Goal: Task Accomplishment & Management: Complete application form

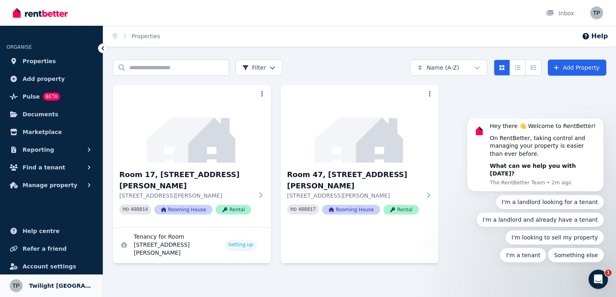
click at [52, 286] on span "Twilight Caravan Park" at bounding box center [61, 286] width 64 height 10
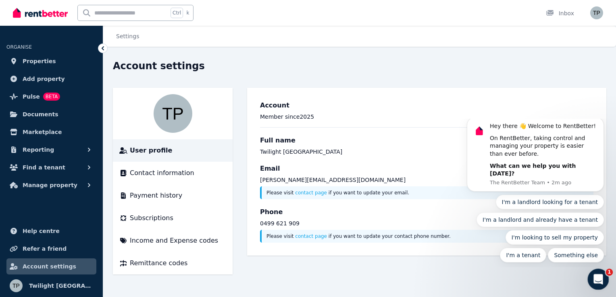
click at [597, 279] on icon "Open Intercom Messenger" at bounding box center [597, 278] width 13 height 13
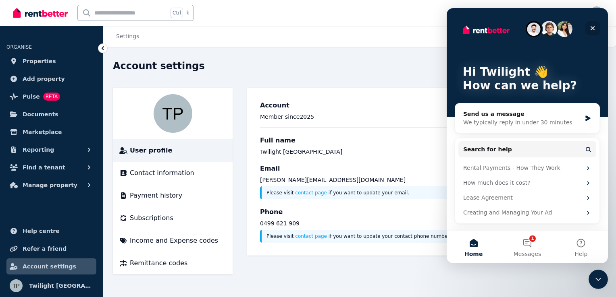
click at [591, 28] on icon "Close" at bounding box center [592, 28] width 6 height 6
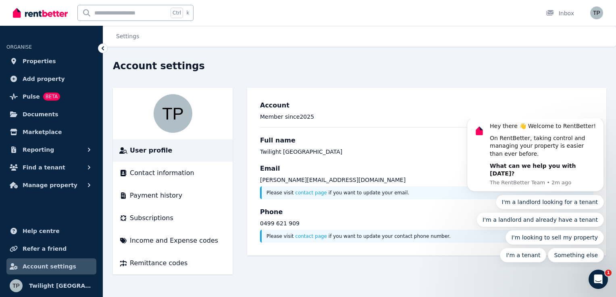
click at [541, 82] on div "Account settings User profile Contact information Payment history Subscriptions…" at bounding box center [359, 167] width 493 height 215
click at [599, 279] on icon "Open Intercom Messenger" at bounding box center [597, 278] width 13 height 13
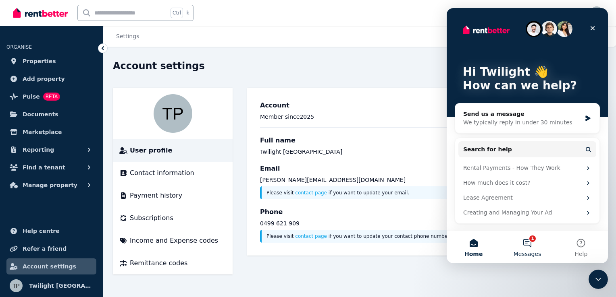
click at [525, 243] on button "1 Messages" at bounding box center [527, 247] width 54 height 32
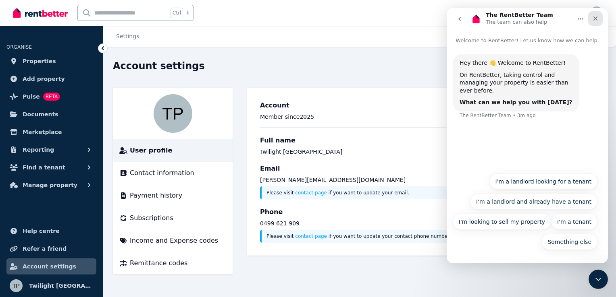
click at [597, 20] on icon "Close" at bounding box center [595, 19] width 4 height 4
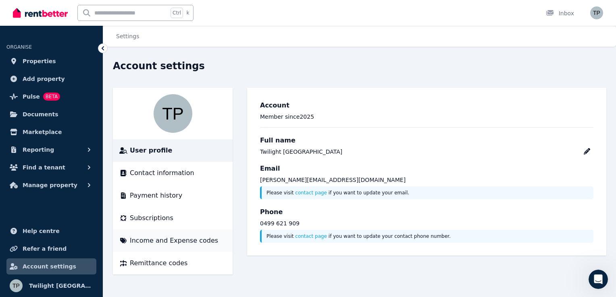
click at [141, 239] on span "Income and Expense codes" at bounding box center [174, 241] width 88 height 10
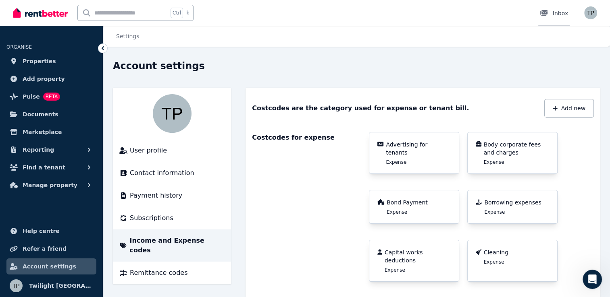
click at [557, 15] on div "Inbox" at bounding box center [554, 13] width 28 height 8
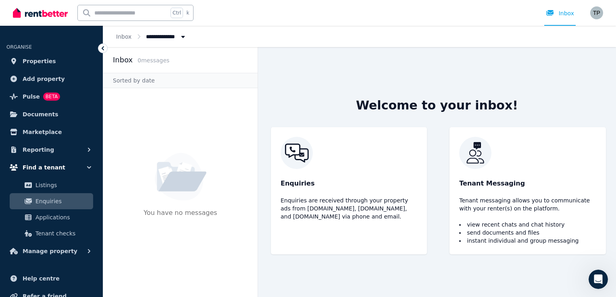
click at [44, 165] on span "Find a tenant" at bounding box center [44, 168] width 43 height 10
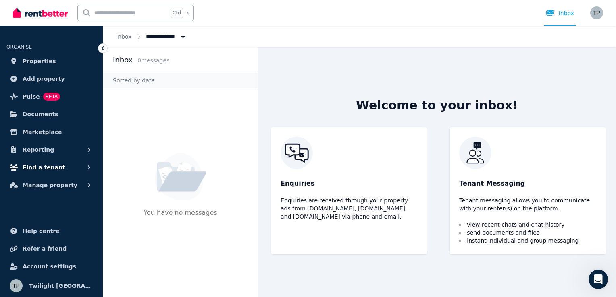
click at [47, 165] on span "Find a tenant" at bounding box center [44, 168] width 43 height 10
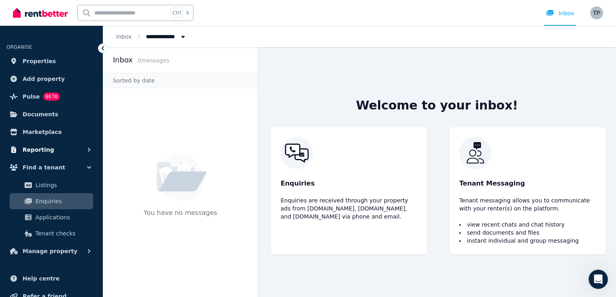
click at [37, 147] on span "Reporting" at bounding box center [38, 150] width 31 height 10
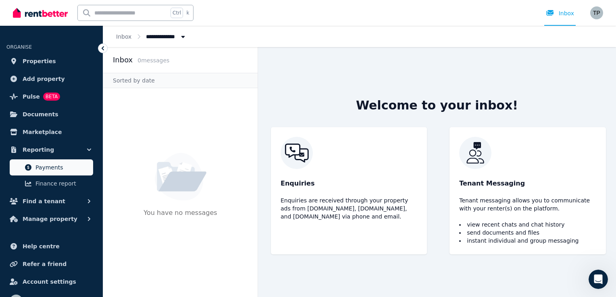
click at [55, 171] on span "Payments" at bounding box center [62, 168] width 54 height 10
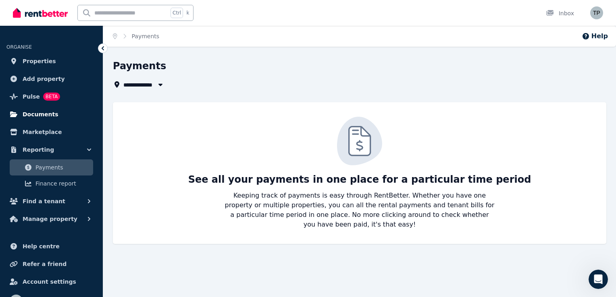
click at [33, 117] on span "Documents" at bounding box center [41, 115] width 36 height 10
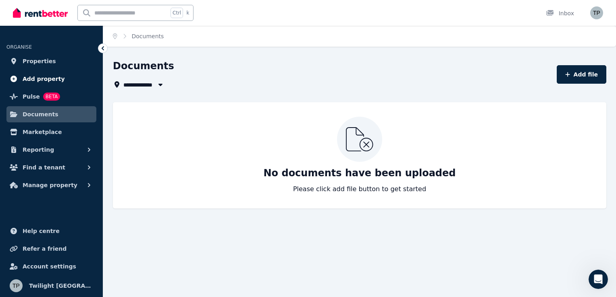
click at [24, 81] on span "Add property" at bounding box center [44, 79] width 42 height 10
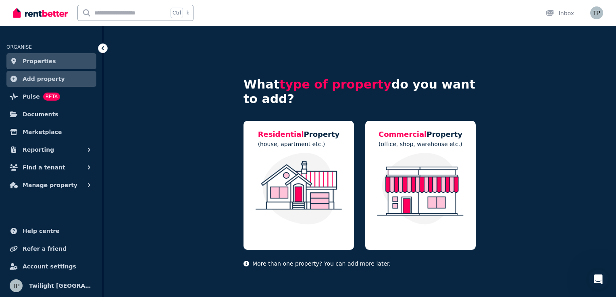
click at [14, 80] on icon at bounding box center [14, 79] width 8 height 6
click at [29, 99] on span "Pulse" at bounding box center [31, 97] width 17 height 10
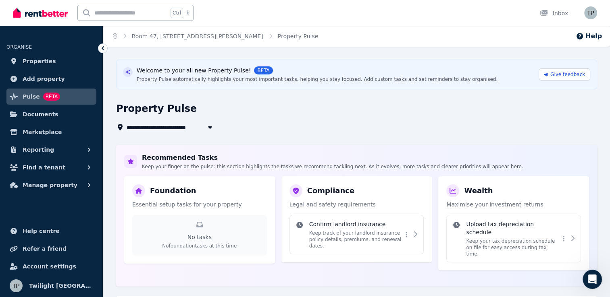
click at [210, 129] on icon "button" at bounding box center [210, 127] width 8 height 6
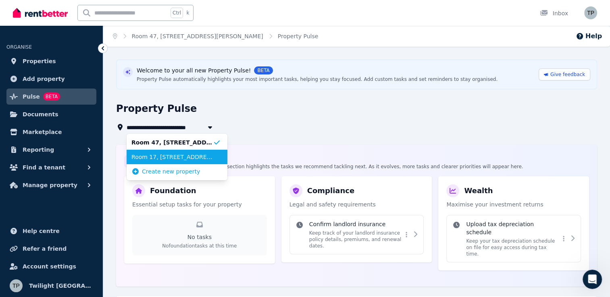
click at [171, 160] on span "Room 17, 146 Manning River Dr" at bounding box center [171, 157] width 81 height 8
type input "**********"
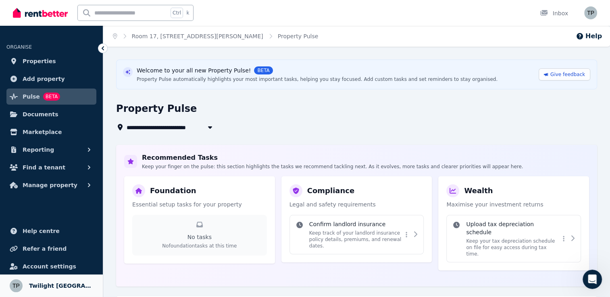
click at [58, 284] on span "Twilight [GEOGRAPHIC_DATA]" at bounding box center [61, 286] width 64 height 10
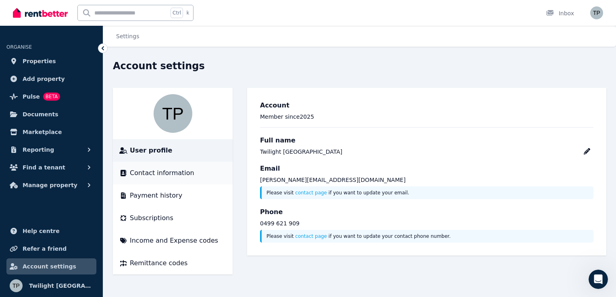
click at [146, 175] on span "Contact information" at bounding box center [162, 173] width 64 height 10
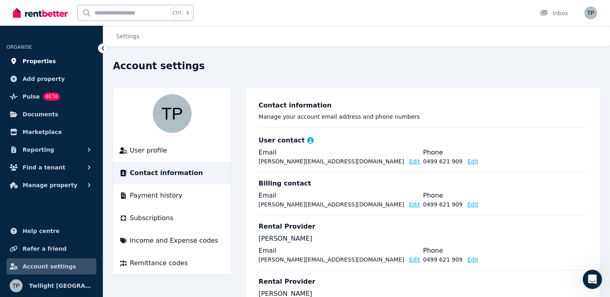
click at [38, 64] on span "Properties" at bounding box center [39, 61] width 33 height 10
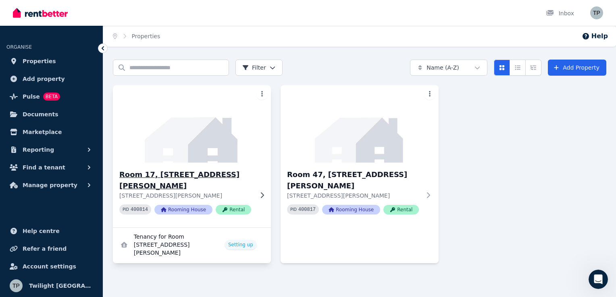
click at [179, 174] on h3 "Room 17, 146 Manning River Dr" at bounding box center [186, 180] width 134 height 23
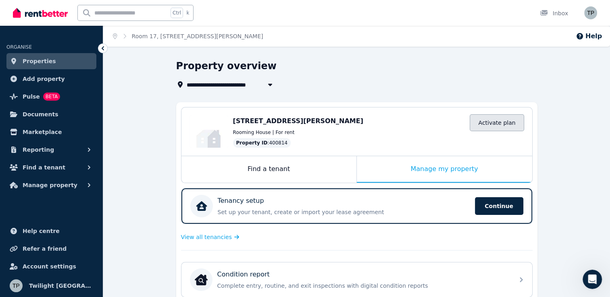
click at [501, 124] on link "Activate plan" at bounding box center [497, 122] width 54 height 17
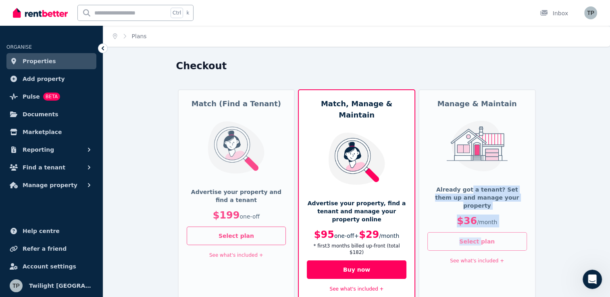
drag, startPoint x: 463, startPoint y: 187, endPoint x: 480, endPoint y: 230, distance: 46.6
click at [480, 230] on div "Manage & Maintain Already got a tenant? Set them up and manage your property $3…" at bounding box center [476, 195] width 117 height 213
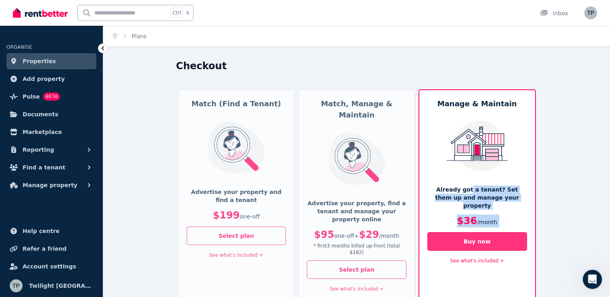
drag, startPoint x: 480, startPoint y: 230, endPoint x: 475, endPoint y: 234, distance: 6.9
click at [475, 234] on button "Buy now" at bounding box center [477, 242] width 100 height 19
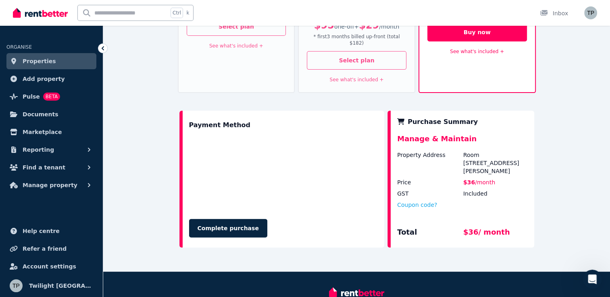
scroll to position [212, 0]
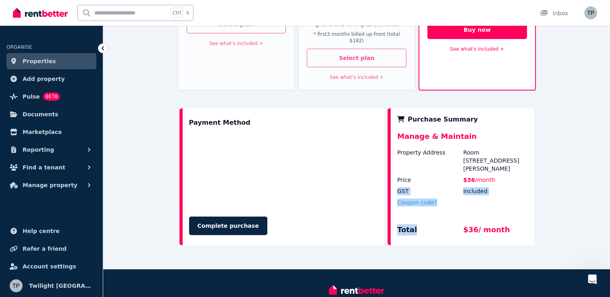
drag, startPoint x: 392, startPoint y: 165, endPoint x: 414, endPoint y: 214, distance: 53.2
click at [414, 214] on div "Purchase Summary Manage & Maintain Property Address Room 17, 146 Manning River …" at bounding box center [460, 176] width 146 height 137
drag, startPoint x: 414, startPoint y: 214, endPoint x: 428, endPoint y: 233, distance: 23.9
click at [428, 233] on div "Checkout Match (Find a Tenant) Advertise your property and find a tenant $199 o…" at bounding box center [356, 59] width 507 height 422
click at [542, 185] on div "Checkout Match (Find a Tenant) Advertise your property and find a tenant $199 o…" at bounding box center [356, 59] width 507 height 422
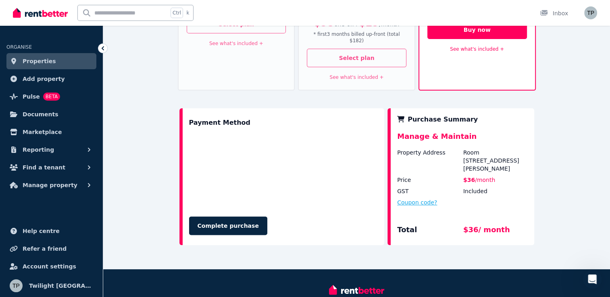
click at [418, 199] on button "Coupon code?" at bounding box center [417, 203] width 40 height 8
click at [399, 205] on input "text" at bounding box center [426, 210] width 59 height 10
type input "*****"
click at [477, 202] on button "Apply" at bounding box center [478, 209] width 32 height 14
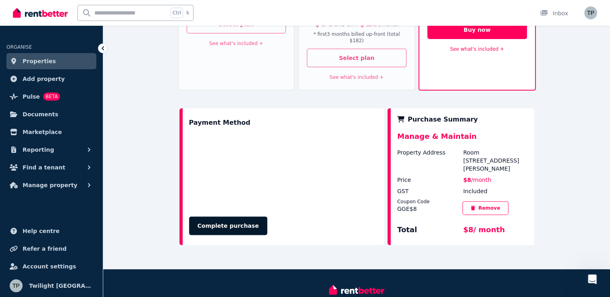
click at [237, 217] on button "Complete purchase" at bounding box center [228, 226] width 78 height 19
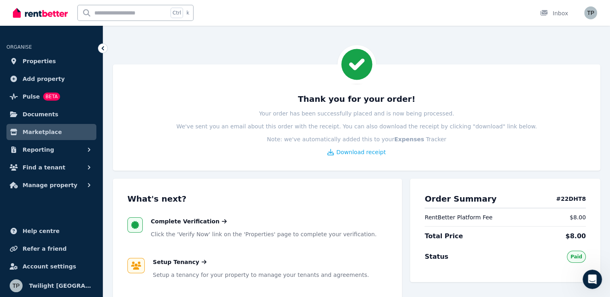
click at [297, 157] on div "Thank you for your order! Your order has been successfully placed and is now be…" at bounding box center [356, 117] width 487 height 106
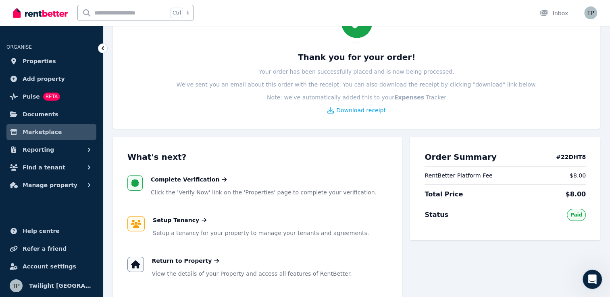
scroll to position [48, 0]
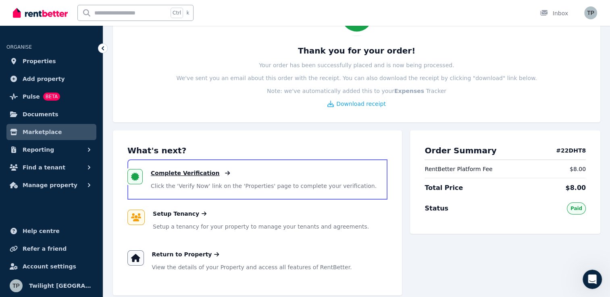
click at [179, 175] on span "Complete Verification" at bounding box center [185, 173] width 69 height 8
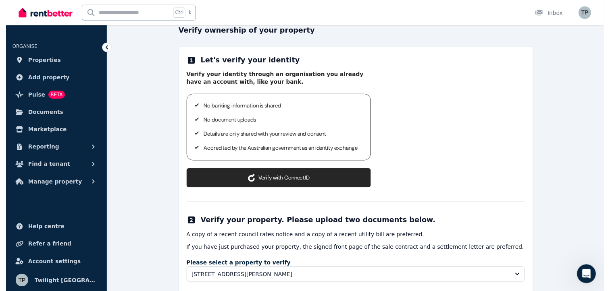
scroll to position [97, 0]
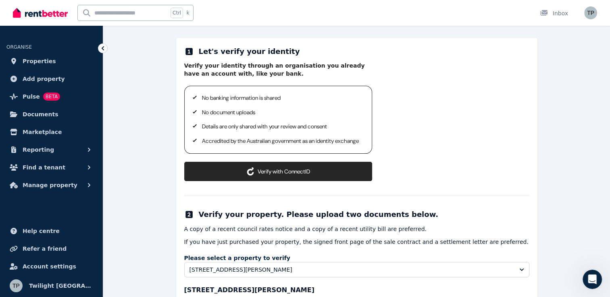
click at [271, 181] on button "Verify with ConnectID" at bounding box center [278, 171] width 188 height 19
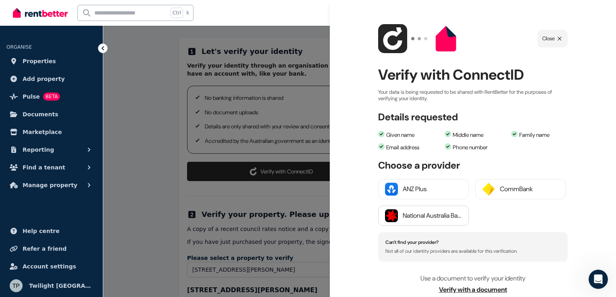
click at [422, 217] on div "National Australia Bank" at bounding box center [432, 216] width 59 height 10
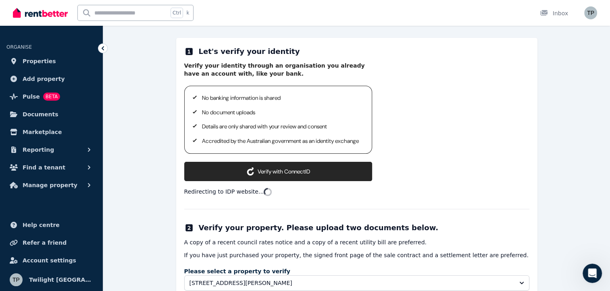
click at [422, 210] on hr at bounding box center [356, 209] width 345 height 0
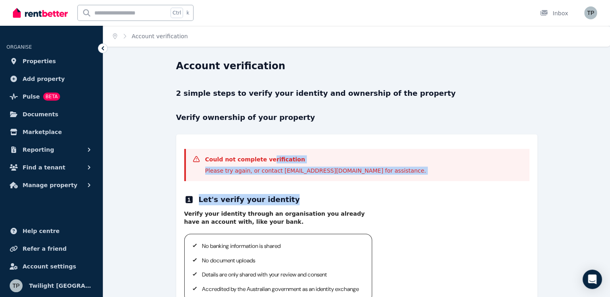
drag, startPoint x: 267, startPoint y: 155, endPoint x: 330, endPoint y: 195, distance: 74.4
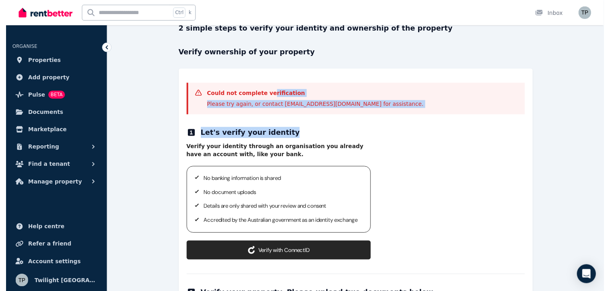
scroll to position [81, 0]
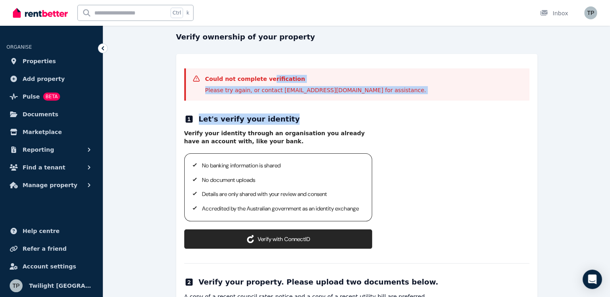
click at [276, 249] on button "Verify with ConnectID" at bounding box center [278, 239] width 188 height 19
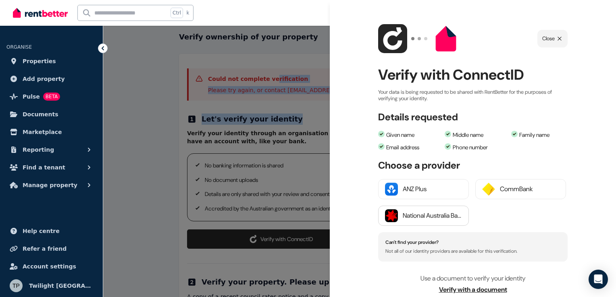
click at [416, 218] on div "National Australia Bank" at bounding box center [432, 216] width 59 height 10
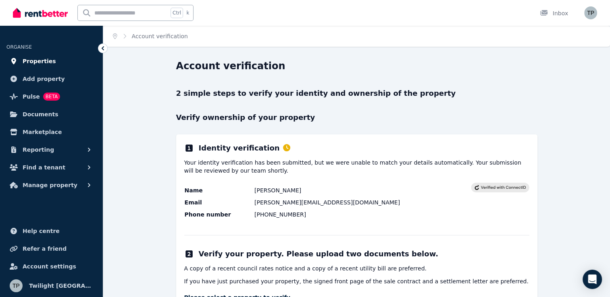
click at [36, 62] on span "Properties" at bounding box center [39, 61] width 33 height 10
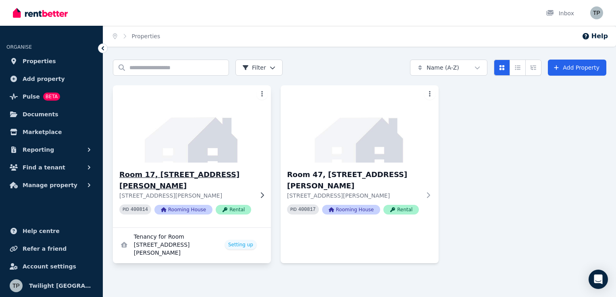
click at [262, 194] on icon at bounding box center [262, 195] width 3 height 6
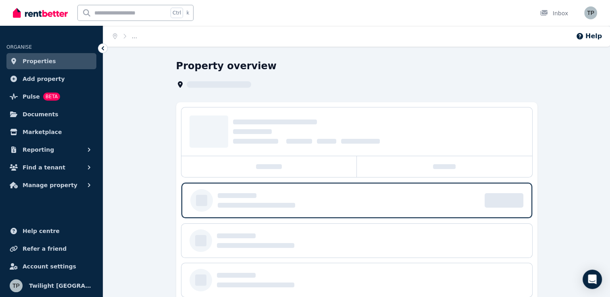
click at [103, 48] on icon at bounding box center [103, 48] width 8 height 8
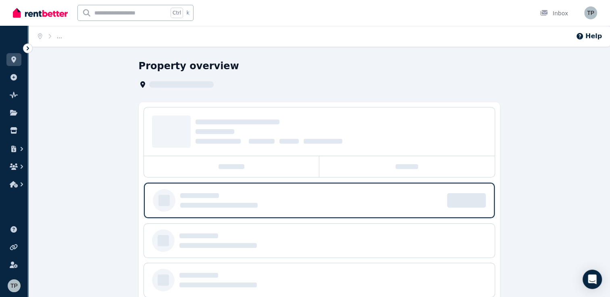
click at [27, 46] on icon at bounding box center [28, 48] width 2 height 4
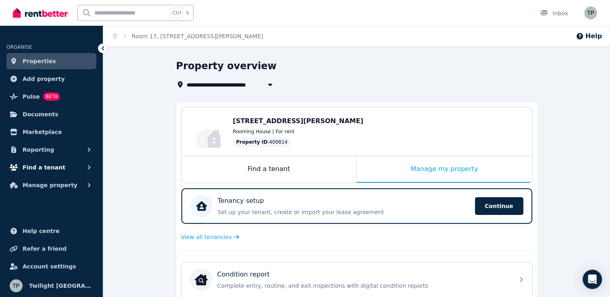
click at [55, 169] on span "Find a tenant" at bounding box center [44, 168] width 43 height 10
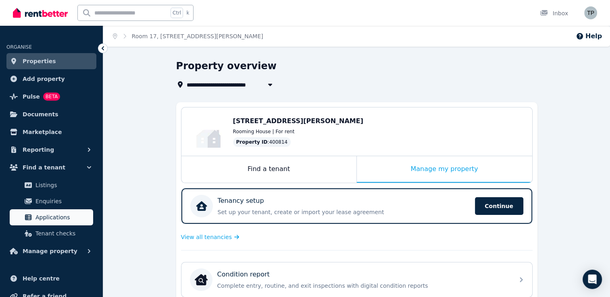
click at [52, 216] on span "Applications" at bounding box center [62, 218] width 54 height 10
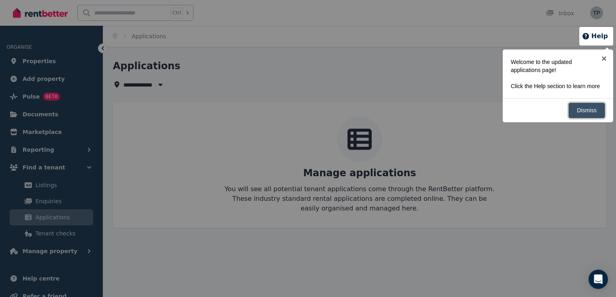
click at [589, 109] on link "Dismiss" at bounding box center [586, 111] width 37 height 16
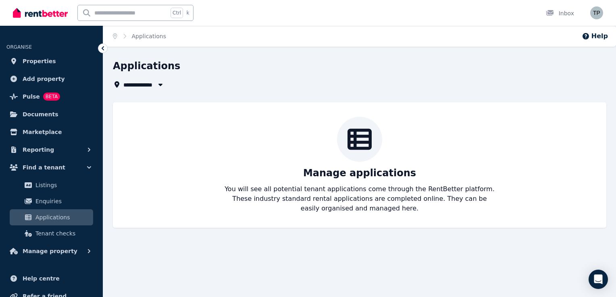
click at [160, 88] on button "button" at bounding box center [160, 85] width 15 height 10
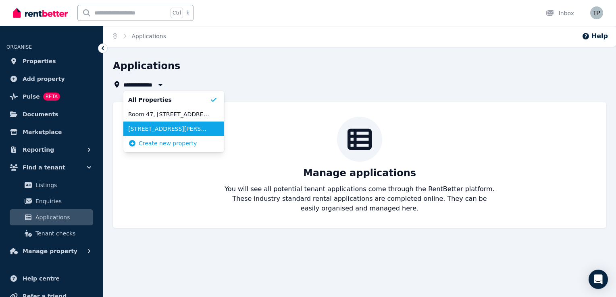
click at [161, 129] on span "[STREET_ADDRESS][PERSON_NAME]" at bounding box center [168, 129] width 81 height 8
type input "**********"
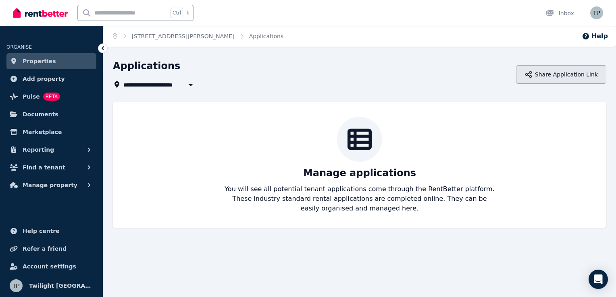
click at [570, 74] on button "Share Application Link" at bounding box center [561, 74] width 90 height 19
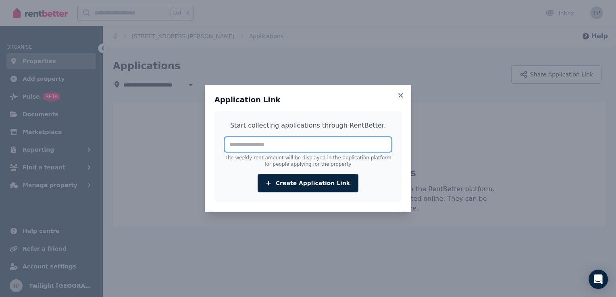
click at [233, 147] on input "number" at bounding box center [308, 144] width 168 height 15
type input "******"
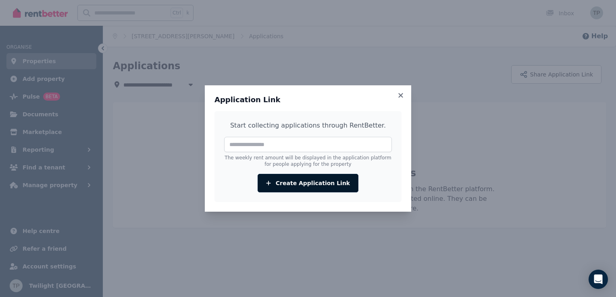
click at [308, 184] on button "Create Application Link" at bounding box center [308, 183] width 101 height 19
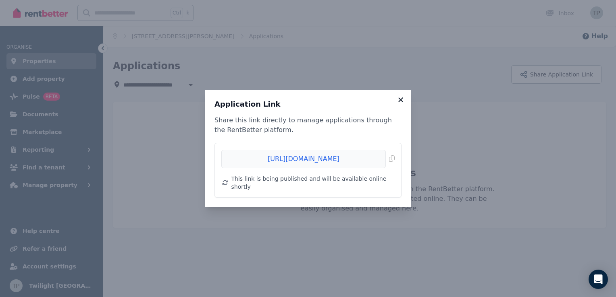
click at [400, 102] on icon at bounding box center [400, 100] width 4 height 4
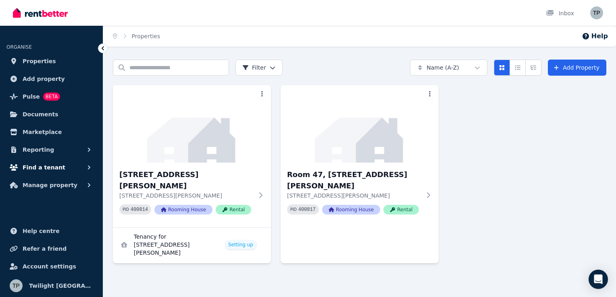
click at [35, 168] on span "Find a tenant" at bounding box center [44, 168] width 43 height 10
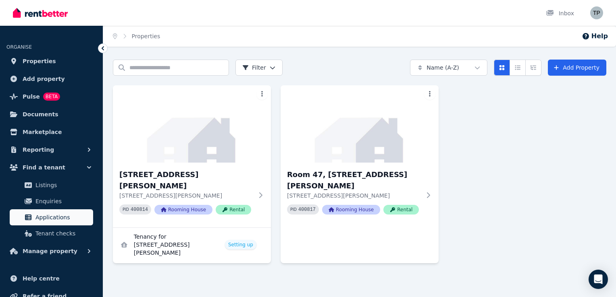
click at [50, 215] on span "Applications" at bounding box center [62, 218] width 54 height 10
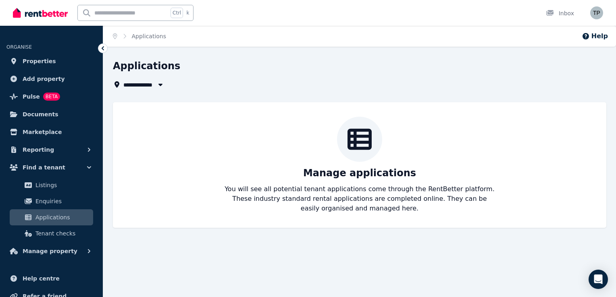
click at [159, 84] on icon "button" at bounding box center [160, 85] width 4 height 2
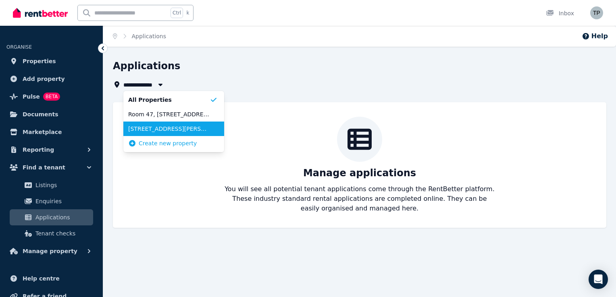
click at [156, 130] on span "[STREET_ADDRESS][PERSON_NAME]" at bounding box center [168, 129] width 81 height 8
type input "**********"
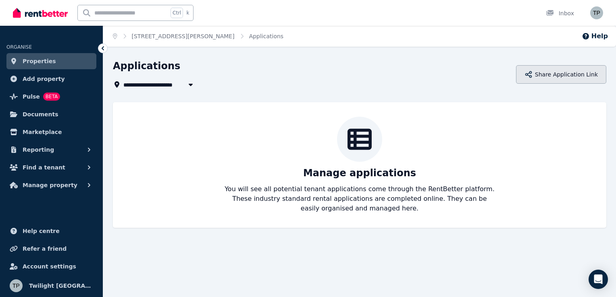
click at [556, 80] on button "Share Application Link" at bounding box center [561, 74] width 90 height 19
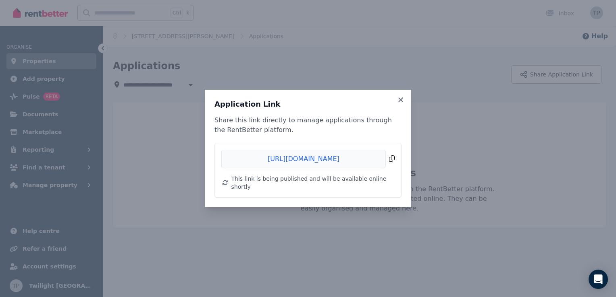
click at [394, 164] on span "Copied!" at bounding box center [307, 159] width 173 height 19
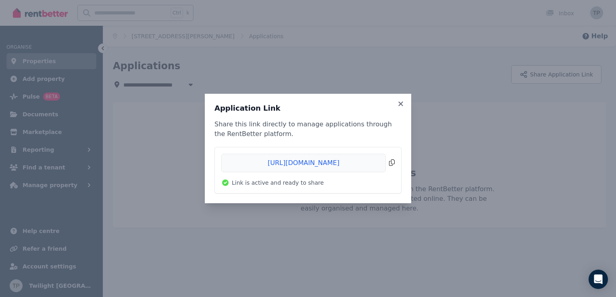
click at [393, 166] on span "Copied!" at bounding box center [307, 163] width 173 height 19
click at [391, 164] on span "Copied!" at bounding box center [307, 163] width 173 height 19
click at [403, 103] on icon at bounding box center [401, 103] width 8 height 7
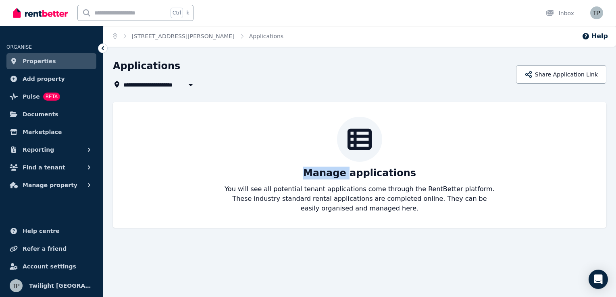
click at [403, 103] on div "Manage applications You will see all potential tenant applications come through…" at bounding box center [359, 165] width 493 height 126
click at [35, 152] on span "Reporting" at bounding box center [38, 150] width 31 height 10
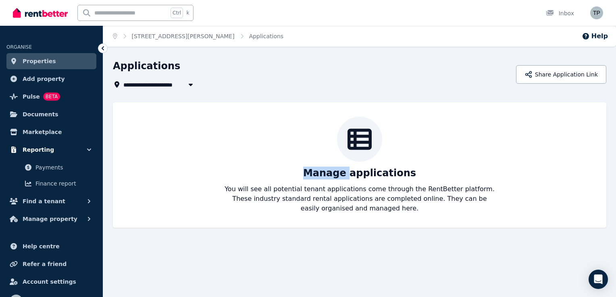
click at [44, 151] on span "Reporting" at bounding box center [38, 150] width 31 height 10
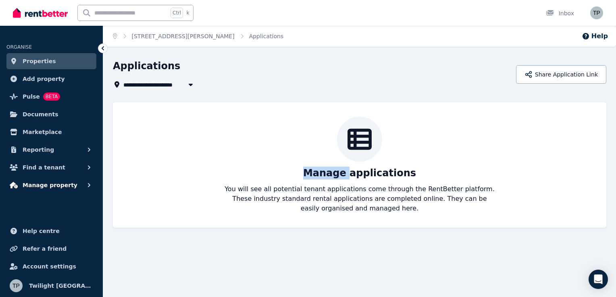
click at [47, 189] on span "Manage property" at bounding box center [50, 186] width 55 height 10
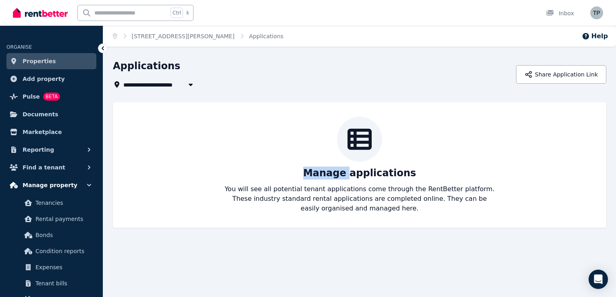
click at [47, 189] on span "Manage property" at bounding box center [50, 186] width 55 height 10
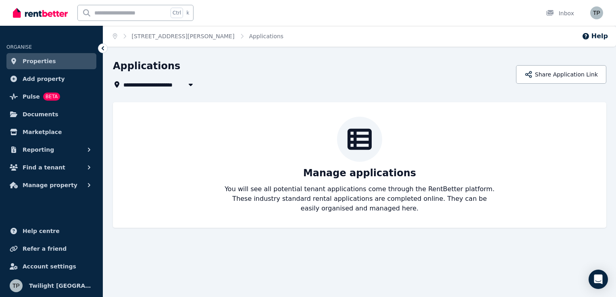
drag, startPoint x: 47, startPoint y: 189, endPoint x: 152, endPoint y: 157, distance: 109.4
click at [152, 157] on div "Manage applications You will see all potential tenant applications come through…" at bounding box center [359, 165] width 477 height 97
click at [106, 122] on div "**********" at bounding box center [359, 151] width 513 height 183
click at [35, 59] on span "Properties" at bounding box center [39, 61] width 33 height 10
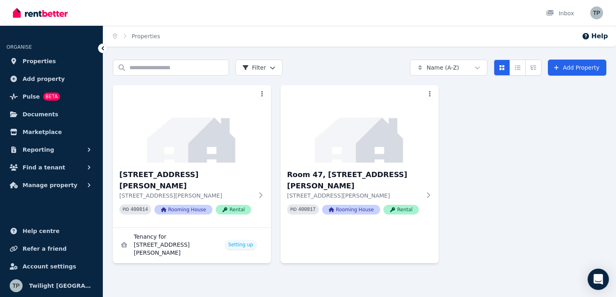
click at [599, 278] on icon "Open Intercom Messenger" at bounding box center [597, 279] width 9 height 10
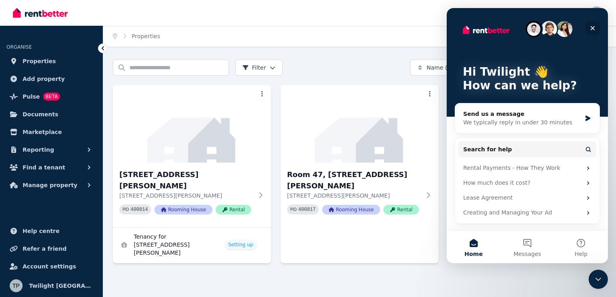
click at [593, 27] on icon "Close" at bounding box center [592, 28] width 6 height 6
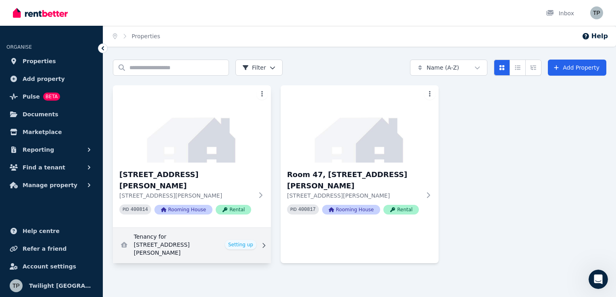
click at [243, 241] on link "View details for Tenancy for 17, 146 Manning River Dr" at bounding box center [192, 245] width 158 height 35
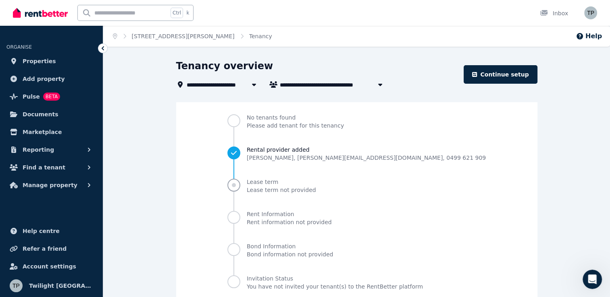
click at [240, 189] on span "Progress" at bounding box center [233, 185] width 13 height 13
click at [175, 135] on div "**********" at bounding box center [356, 202] width 507 height 284
click at [35, 114] on span "Documents" at bounding box center [41, 115] width 36 height 10
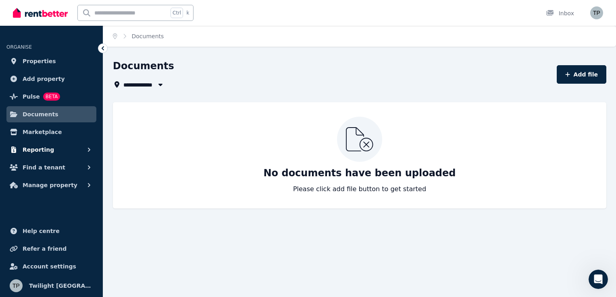
click at [37, 151] on span "Reporting" at bounding box center [38, 150] width 31 height 10
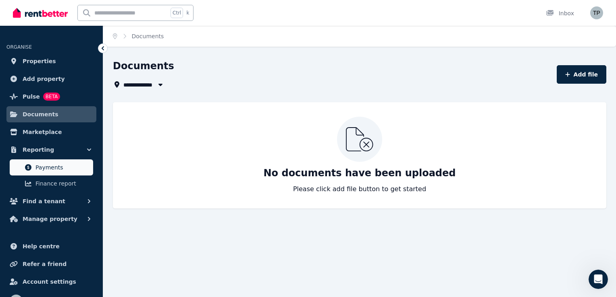
click at [40, 162] on link "Payments" at bounding box center [51, 168] width 83 height 16
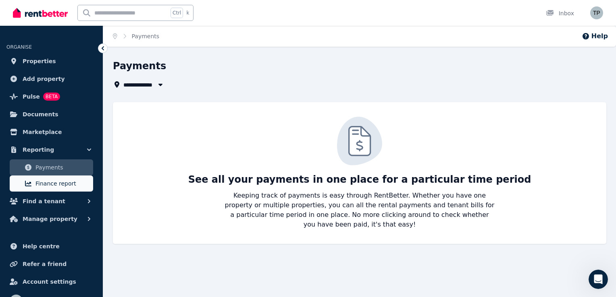
click at [60, 185] on span "Finance report" at bounding box center [62, 184] width 54 height 10
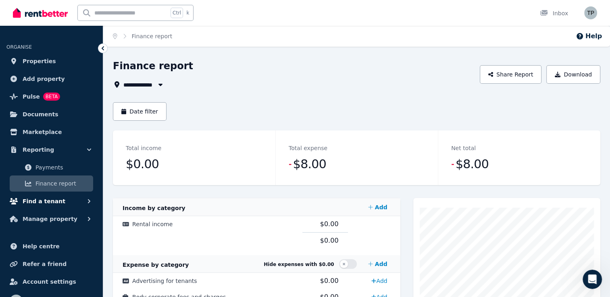
click at [50, 204] on span "Find a tenant" at bounding box center [44, 202] width 43 height 10
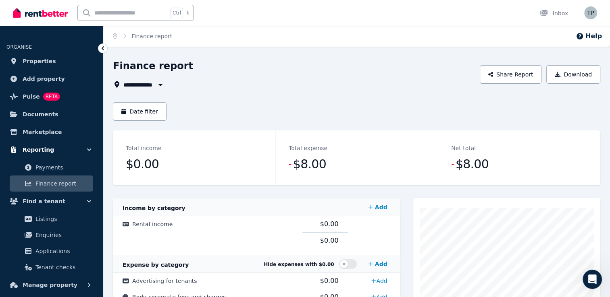
click at [88, 148] on icon "button" at bounding box center [89, 150] width 8 height 8
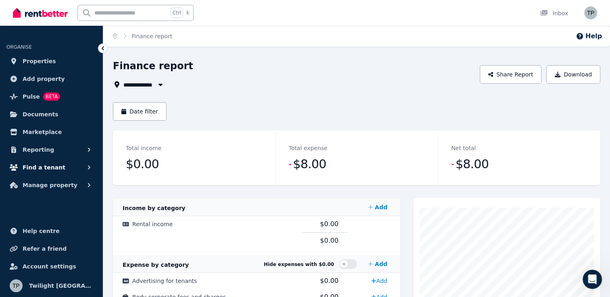
click at [47, 166] on span "Find a tenant" at bounding box center [44, 168] width 43 height 10
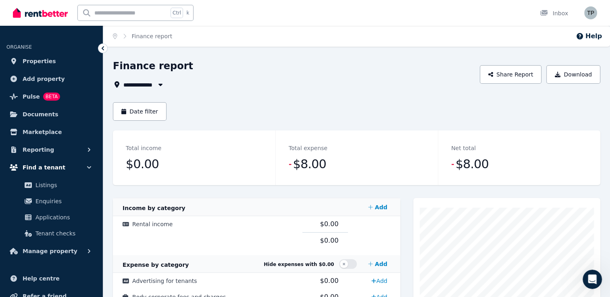
click at [52, 168] on span "Find a tenant" at bounding box center [44, 168] width 43 height 10
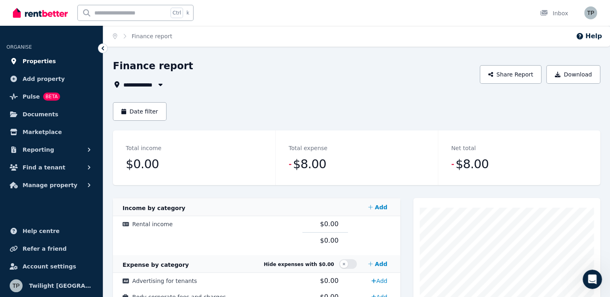
click at [40, 62] on span "Properties" at bounding box center [39, 61] width 33 height 10
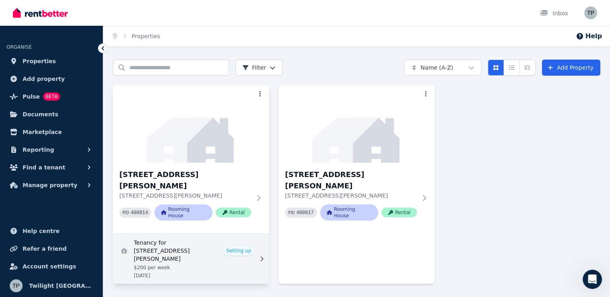
click at [239, 241] on link "View details for Tenancy for 17, 146 Manning River Dr" at bounding box center [191, 259] width 156 height 50
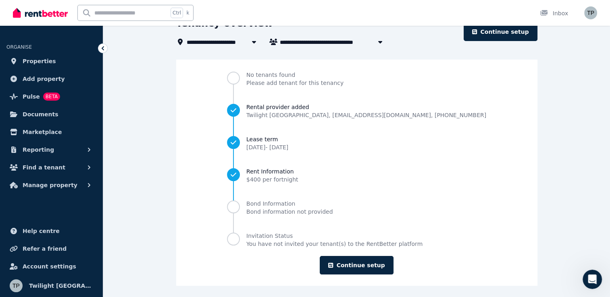
scroll to position [46, 0]
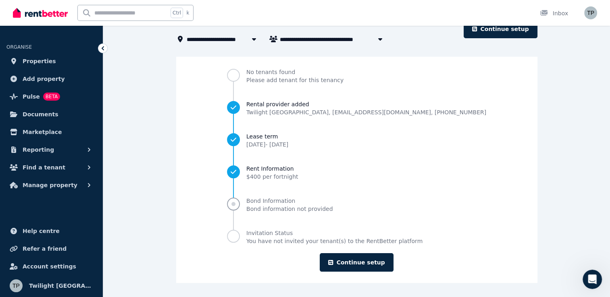
click at [235, 204] on span "Progress" at bounding box center [233, 204] width 4 height 4
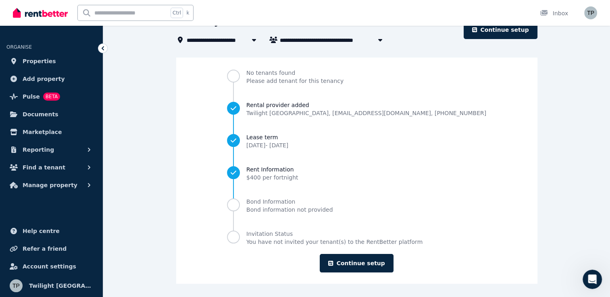
scroll to position [46, 0]
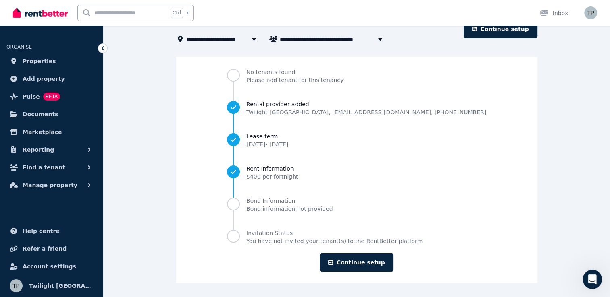
drag, startPoint x: 610, startPoint y: 292, endPoint x: 15, endPoint y: 10, distance: 659.2
click at [359, 262] on link "Continue setup" at bounding box center [356, 263] width 73 height 19
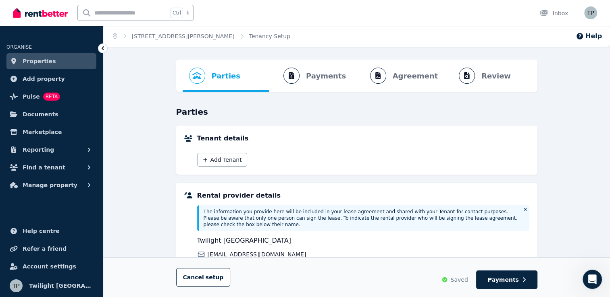
click at [406, 77] on ol "Parties Rental provider and tenant details Payments Bond and rental payments Ag…" at bounding box center [357, 76] width 348 height 32
click at [325, 76] on ol "Parties Rental provider and tenant details Payments Bond and rental payments Ag…" at bounding box center [357, 76] width 348 height 32
drag, startPoint x: 318, startPoint y: 76, endPoint x: 287, endPoint y: 79, distance: 30.8
click at [287, 79] on ol "Parties Rental provider and tenant details Payments Bond and rental payments Ag…" at bounding box center [357, 76] width 348 height 32
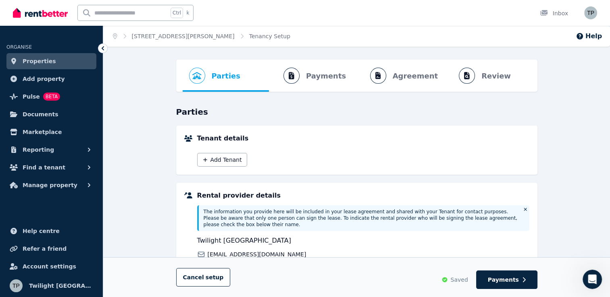
click at [292, 77] on ol "Parties Rental provider and tenant details Payments Bond and rental payments Ag…" at bounding box center [357, 76] width 348 height 32
click at [380, 77] on ol "Parties Rental provider and tenant details Payments Bond and rental payments Ag…" at bounding box center [357, 76] width 348 height 32
click at [401, 81] on ol "Parties Rental provider and tenant details Payments Bond and rental payments Ag…" at bounding box center [357, 76] width 348 height 32
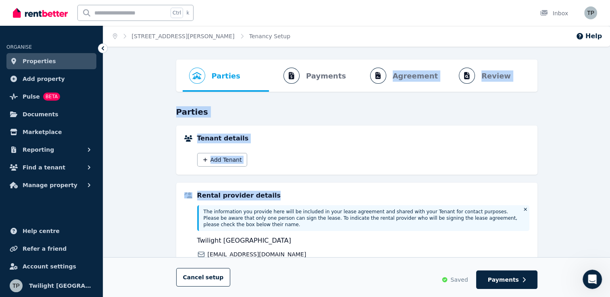
drag, startPoint x: 380, startPoint y: 75, endPoint x: 476, endPoint y: 215, distance: 169.9
click at [476, 215] on div "Parties Rental provider and tenant details Payments Bond and rental payments Ag…" at bounding box center [356, 240] width 507 height 361
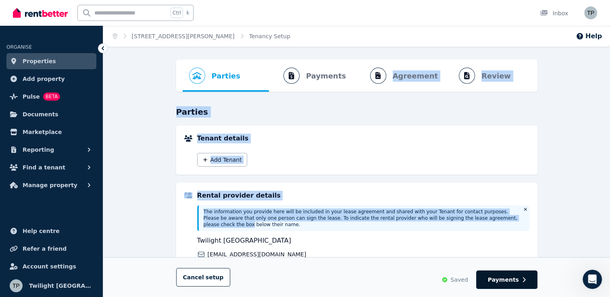
drag, startPoint x: 476, startPoint y: 215, endPoint x: 516, endPoint y: 276, distance: 72.6
click at [516, 276] on button "Payments" at bounding box center [506, 280] width 61 height 19
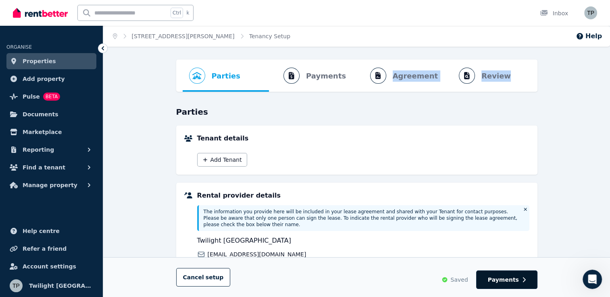
select select "**********"
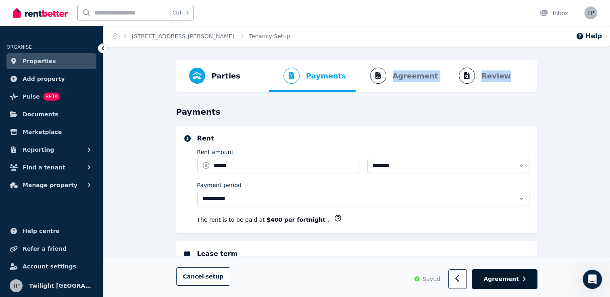
click at [505, 283] on span "Agreement" at bounding box center [500, 280] width 35 height 8
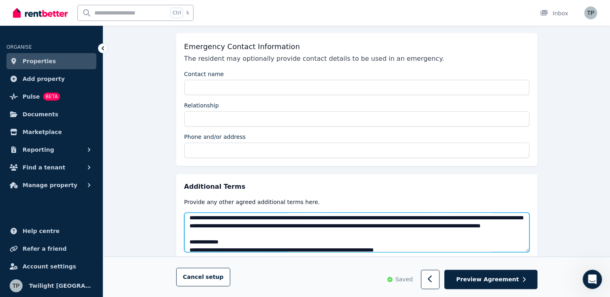
scroll to position [849, 0]
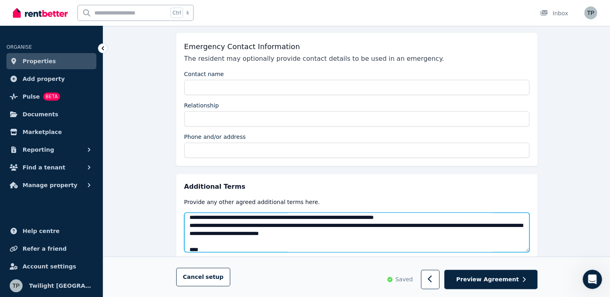
click at [439, 213] on textarea at bounding box center [356, 233] width 345 height 40
click at [431, 213] on textarea at bounding box center [356, 233] width 345 height 40
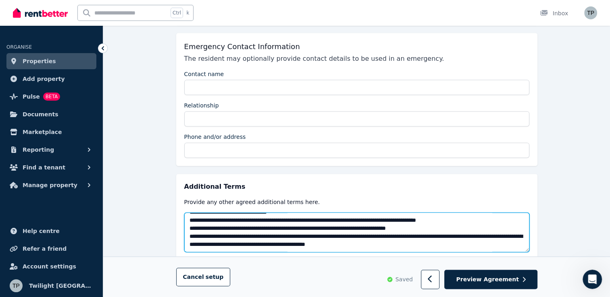
scroll to position [1580, 0]
click at [468, 213] on textarea at bounding box center [356, 233] width 345 height 40
click at [527, 219] on textarea at bounding box center [356, 233] width 345 height 40
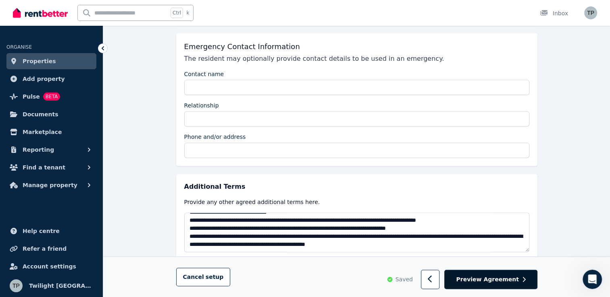
click at [495, 277] on span "Preview Agreement" at bounding box center [487, 280] width 62 height 8
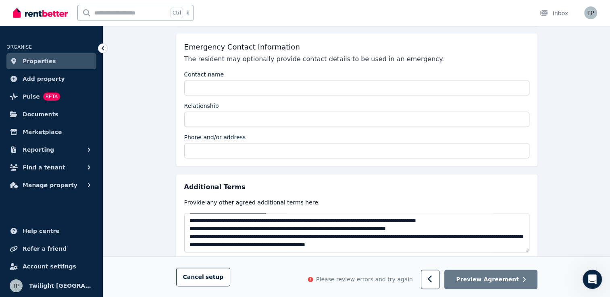
scroll to position [1046, 0]
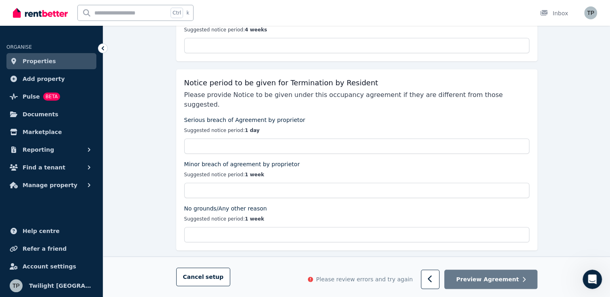
scroll to position [804, 0]
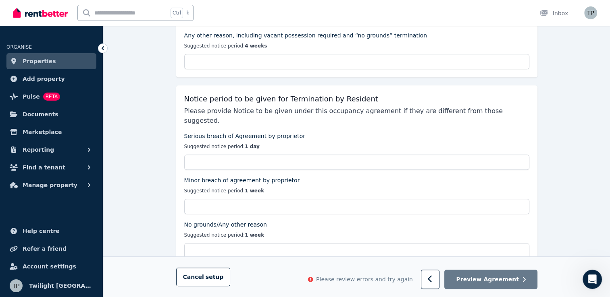
click at [286, 140] on div "Suggested notice period: 1 day" at bounding box center [356, 146] width 345 height 13
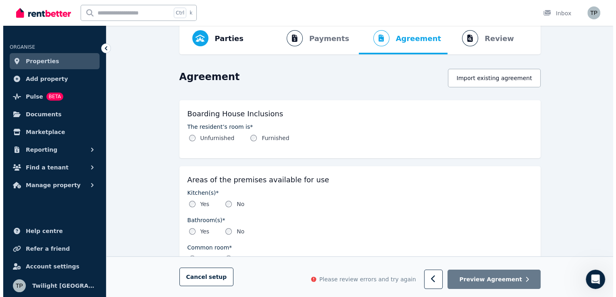
scroll to position [0, 0]
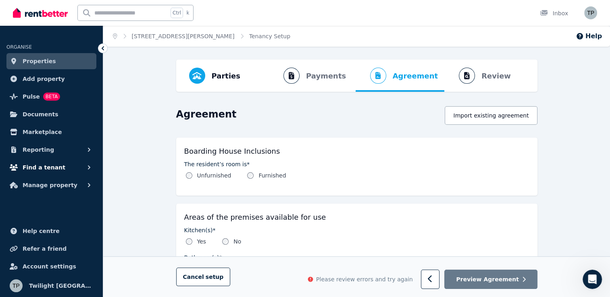
click at [47, 170] on span "Find a tenant" at bounding box center [44, 168] width 43 height 10
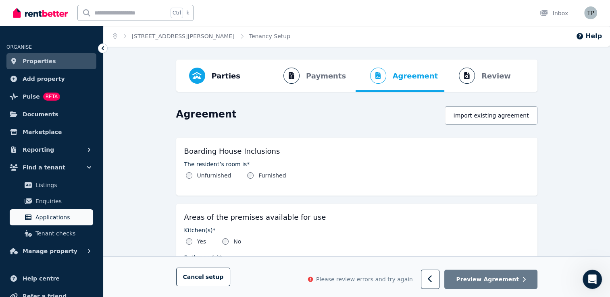
click at [54, 223] on link "Applications" at bounding box center [51, 218] width 83 height 16
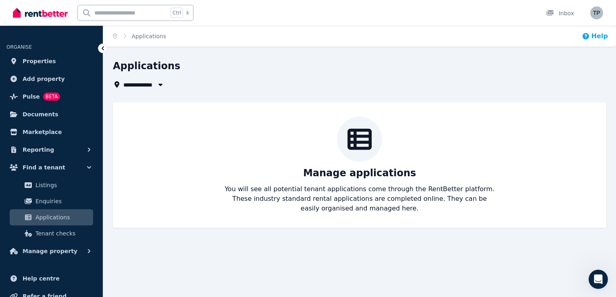
click at [600, 36] on button "Help" at bounding box center [595, 36] width 26 height 10
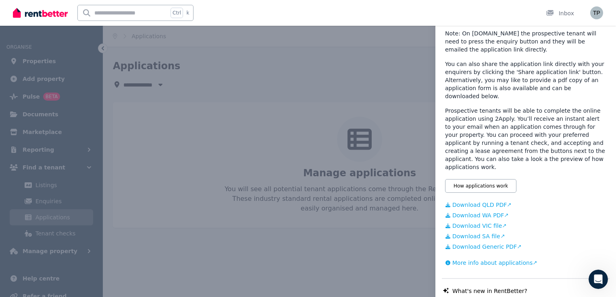
scroll to position [160, 0]
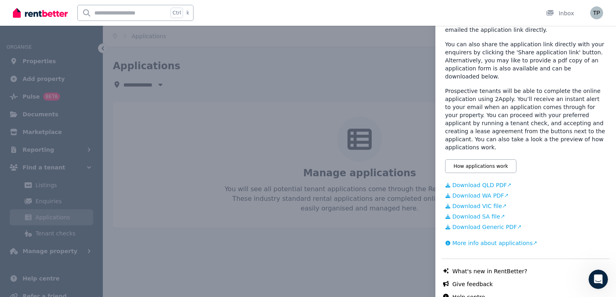
click at [482, 223] on link "Download Generic PDF" at bounding box center [525, 227] width 161 height 8
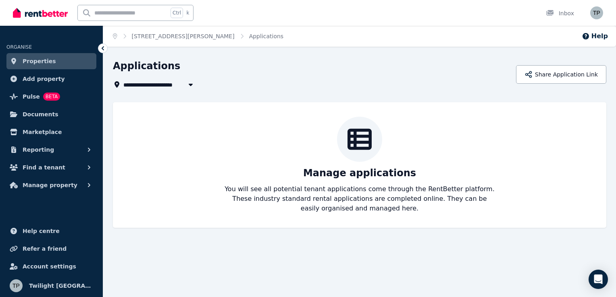
click at [192, 87] on icon "button" at bounding box center [191, 84] width 8 height 6
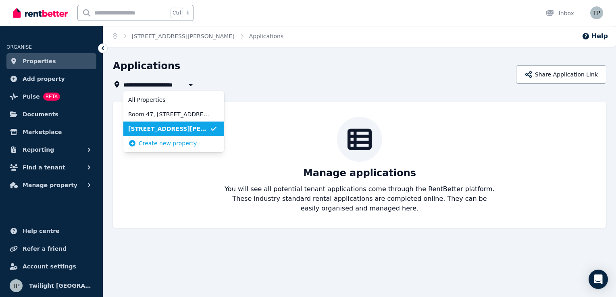
click at [178, 131] on span "[STREET_ADDRESS][PERSON_NAME]" at bounding box center [168, 129] width 81 height 8
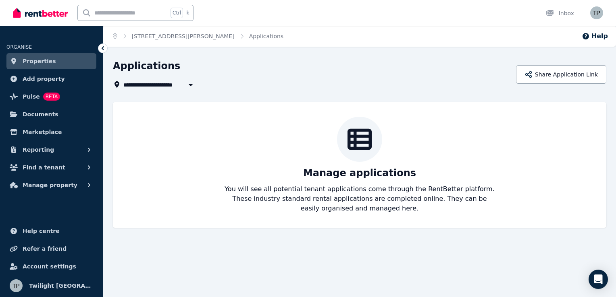
click at [189, 86] on icon "button" at bounding box center [191, 84] width 8 height 6
type input "**********"
click at [38, 167] on span "Find a tenant" at bounding box center [44, 168] width 43 height 10
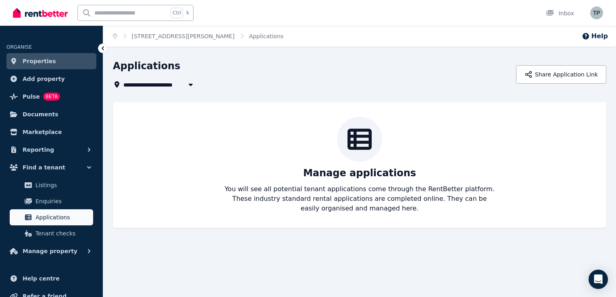
click at [46, 213] on span "Applications" at bounding box center [62, 218] width 54 height 10
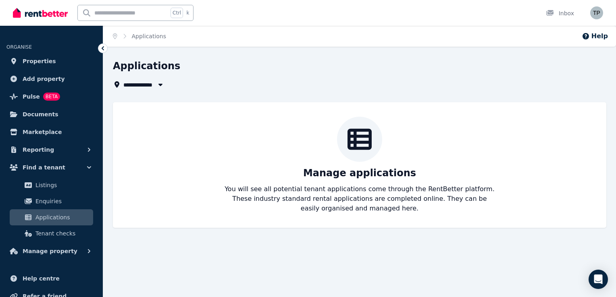
click at [162, 84] on icon "button" at bounding box center [160, 85] width 4 height 2
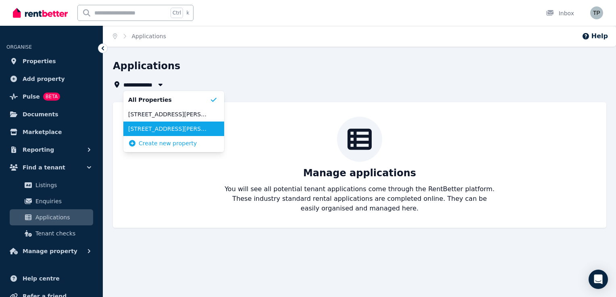
click at [151, 131] on span "[STREET_ADDRESS][PERSON_NAME]" at bounding box center [168, 129] width 81 height 8
type input "**********"
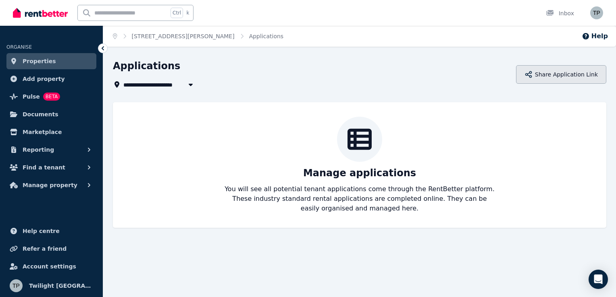
click at [574, 75] on button "Share Application Link" at bounding box center [561, 74] width 90 height 19
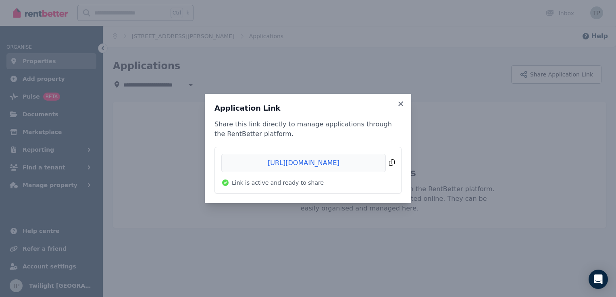
click at [391, 164] on span "Copied!" at bounding box center [307, 163] width 173 height 19
